Goal: Task Accomplishment & Management: Use online tool/utility

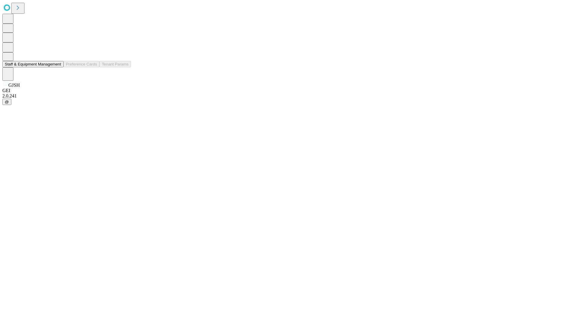
click at [57, 67] on button "Staff & Equipment Management" at bounding box center [32, 64] width 61 height 6
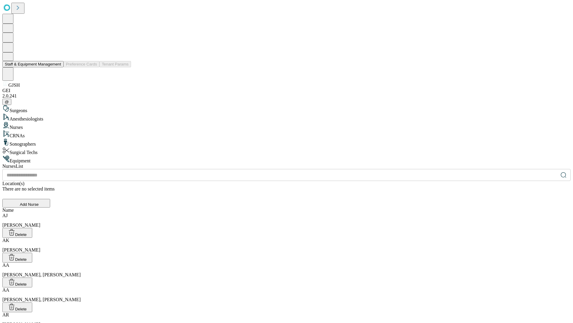
click at [57, 67] on button "Staff & Equipment Management" at bounding box center [32, 64] width 61 height 6
